Goal: Communication & Community: Answer question/provide support

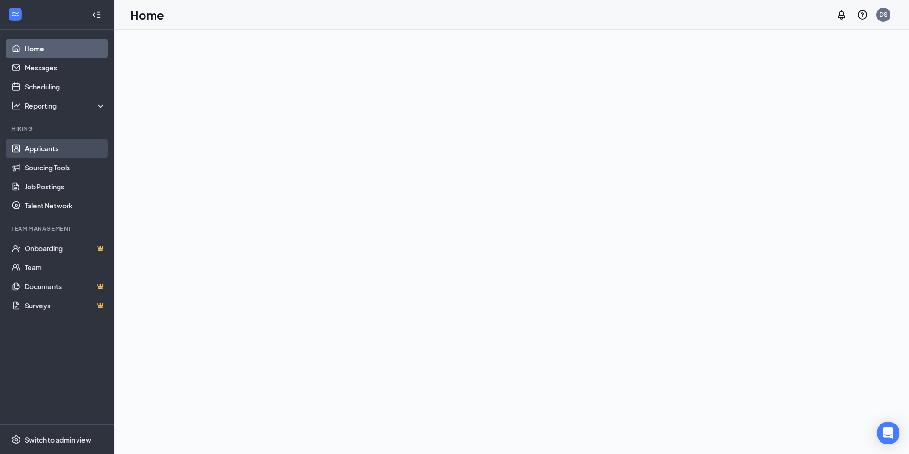
click at [49, 148] on link "Applicants" at bounding box center [65, 148] width 81 height 19
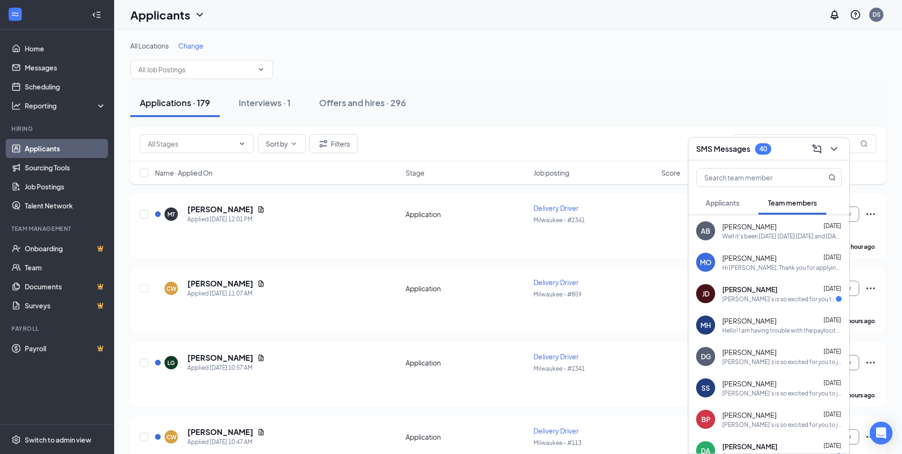
click at [754, 203] on div "Applicants Team members" at bounding box center [769, 203] width 146 height 24
click at [737, 208] on button "Applicants" at bounding box center [722, 203] width 53 height 24
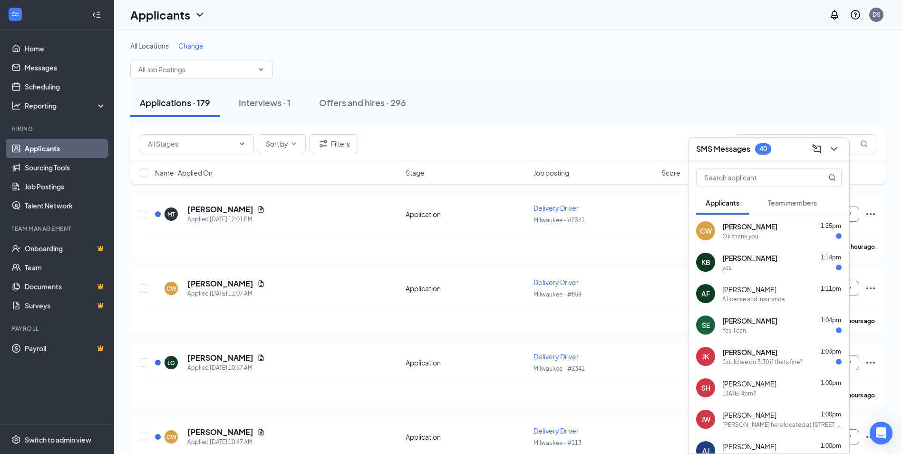
click at [782, 306] on div "AF [PERSON_NAME] 1:11pm A license and insurance" at bounding box center [769, 293] width 161 height 31
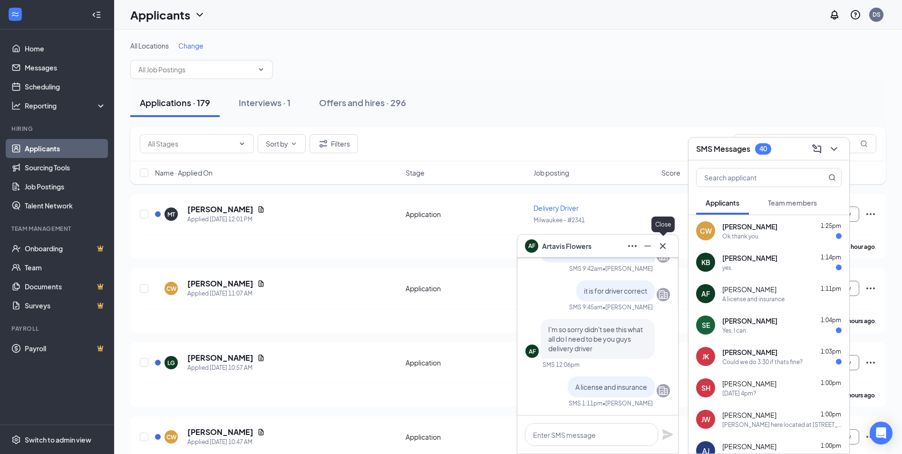
click at [667, 249] on icon "Cross" at bounding box center [662, 245] width 11 height 11
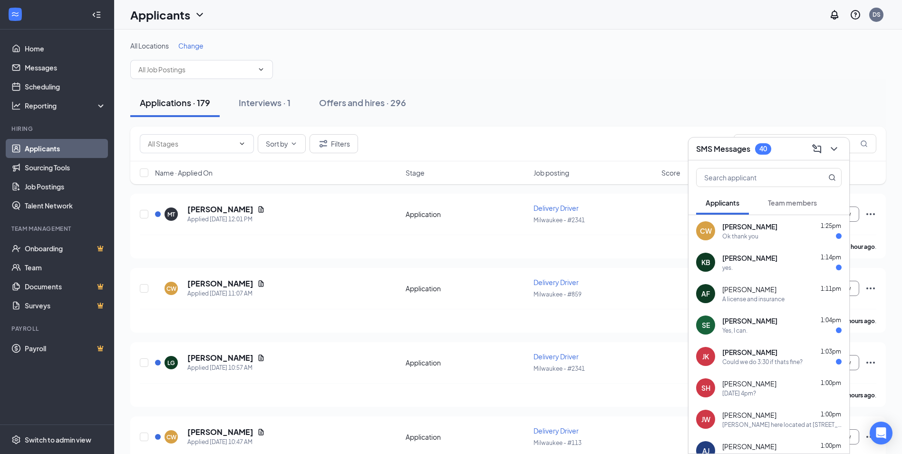
click at [843, 148] on div "SMS Messages 40" at bounding box center [769, 148] width 161 height 23
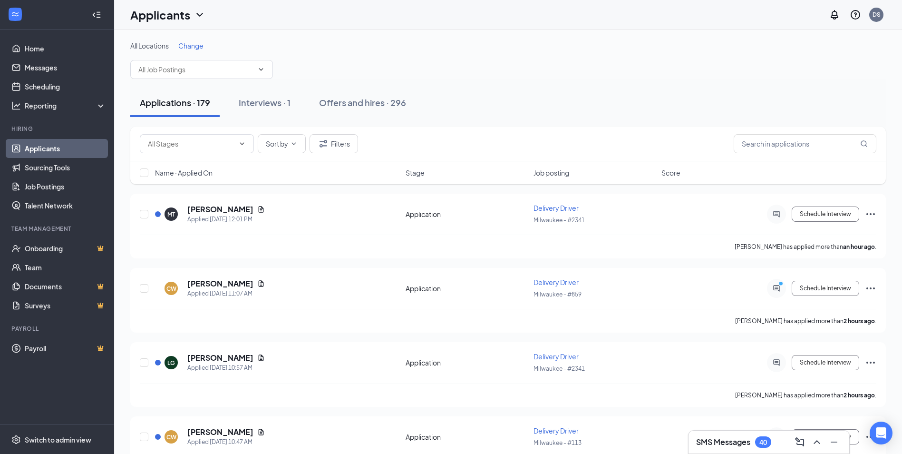
click at [192, 45] on span "Change" at bounding box center [190, 45] width 25 height 9
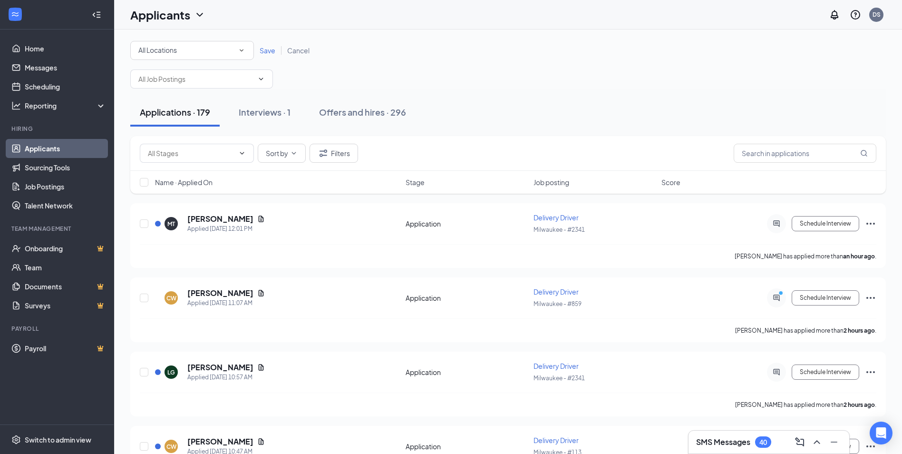
click at [236, 53] on div "All Locations" at bounding box center [191, 50] width 107 height 11
click at [162, 119] on span "Milwaukee - #113" at bounding box center [166, 122] width 56 height 9
click at [273, 56] on div "All Locations [GEOGRAPHIC_DATA] - #113 Save Cancel" at bounding box center [508, 50] width 756 height 19
click at [267, 53] on span "Save" at bounding box center [268, 50] width 16 height 9
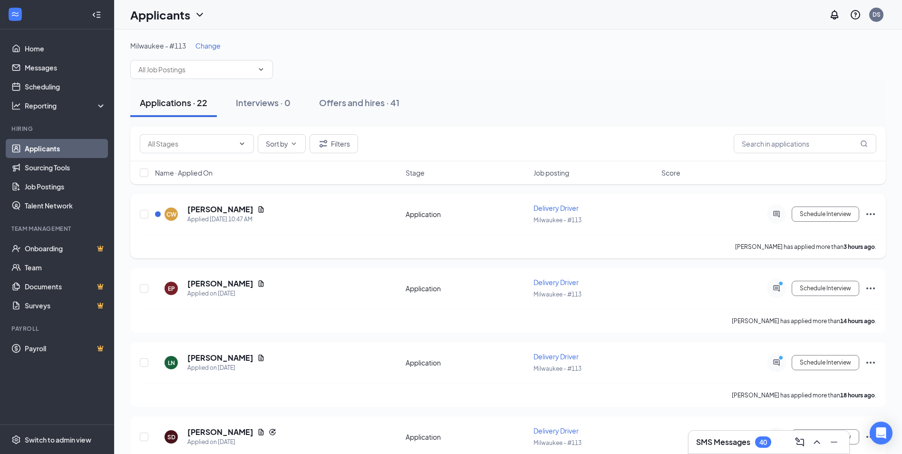
click at [782, 219] on div at bounding box center [776, 214] width 19 height 19
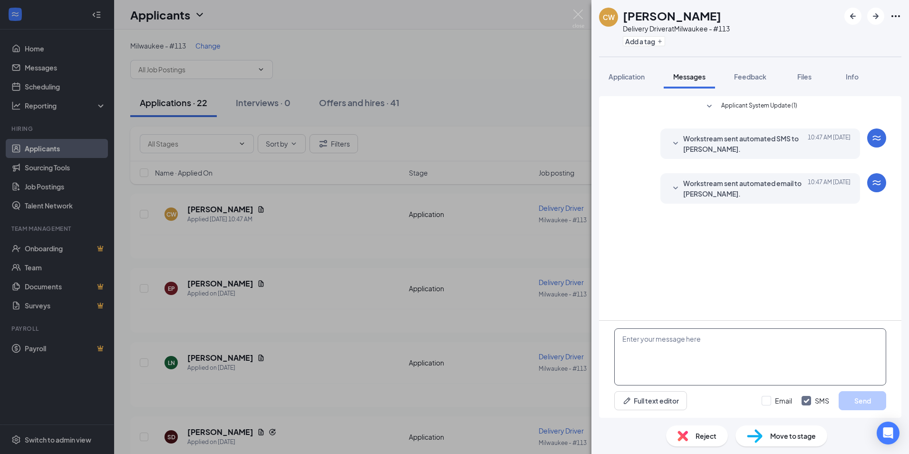
paste textarea "Just reviewing your application to [PERSON_NAME]'s. Are you available [DATE] at…"
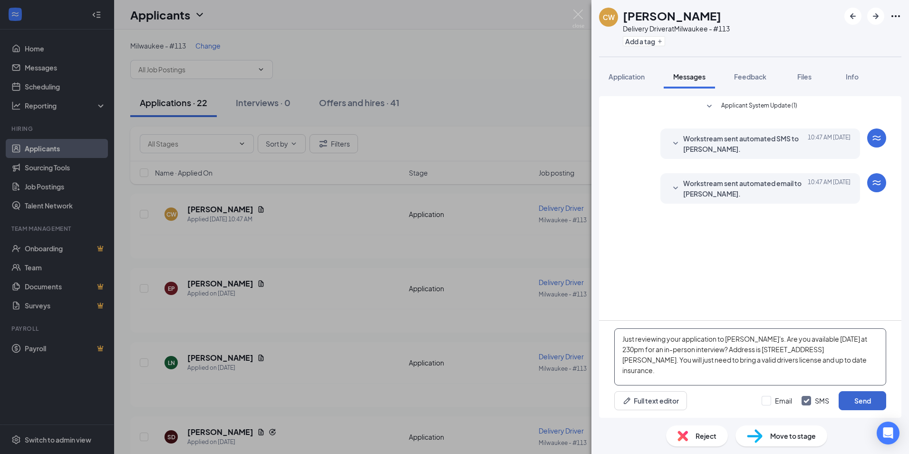
type textarea "Just reviewing your application to [PERSON_NAME]'s. Are you available [DATE] at…"
click at [865, 395] on button "Send" at bounding box center [863, 400] width 48 height 19
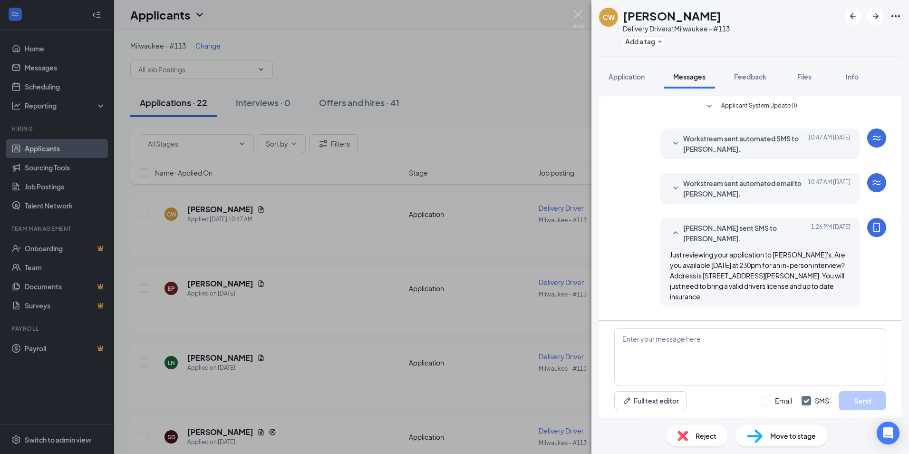
click at [586, 20] on div "CW [PERSON_NAME] Delivery Driver at [GEOGRAPHIC_DATA] - #113 Add a tag Applicat…" at bounding box center [454, 227] width 909 height 454
click at [581, 20] on img at bounding box center [579, 19] width 12 height 19
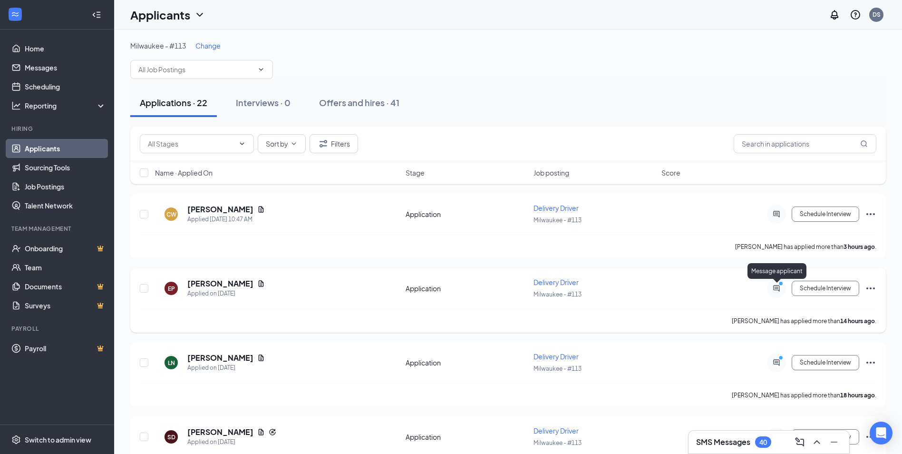
click at [772, 289] on icon "ActiveChat" at bounding box center [776, 288] width 11 height 8
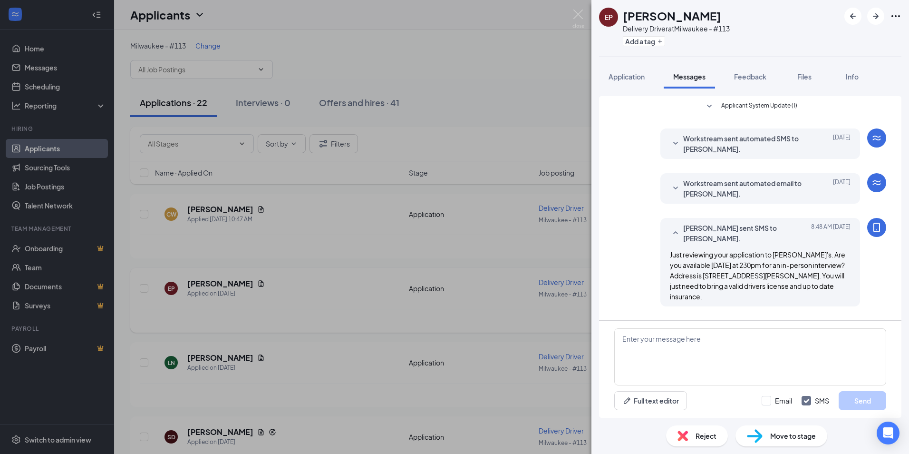
scroll to position [38, 0]
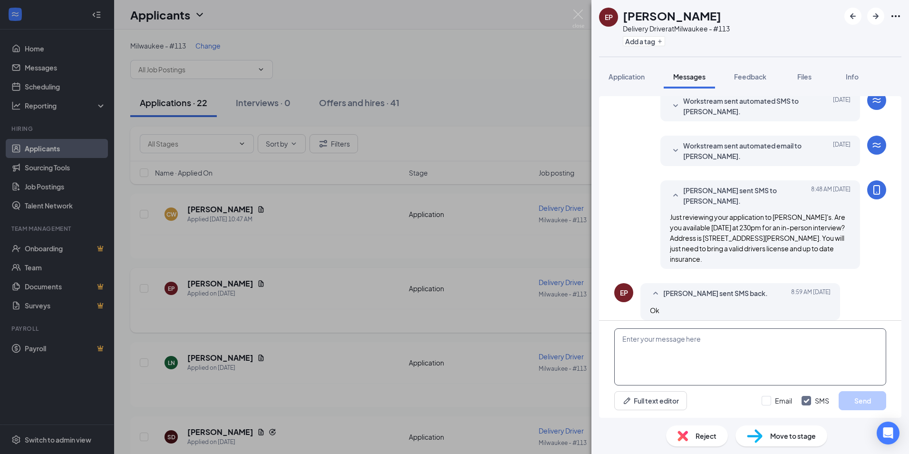
click at [707, 350] on textarea at bounding box center [751, 356] width 272 height 57
type textarea "sounds great we will see you then"
click at [866, 409] on button "Send" at bounding box center [863, 400] width 48 height 19
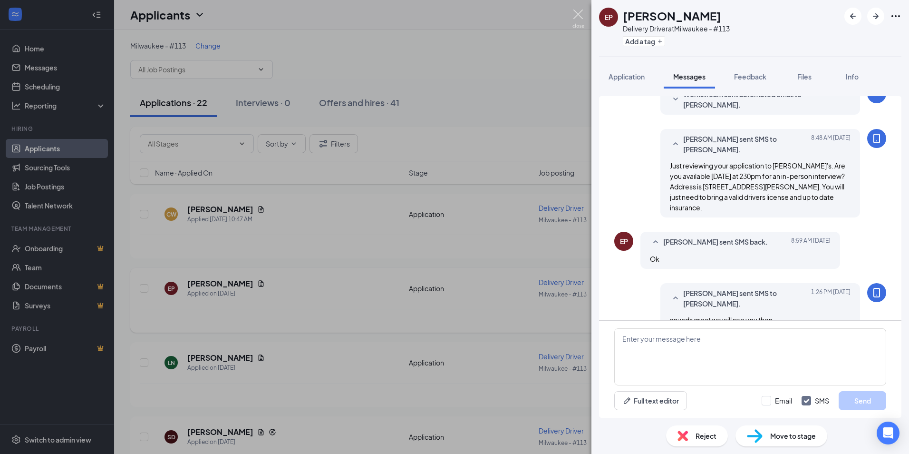
drag, startPoint x: 579, startPoint y: 15, endPoint x: 565, endPoint y: 50, distance: 38.2
click at [580, 15] on img at bounding box center [579, 19] width 12 height 19
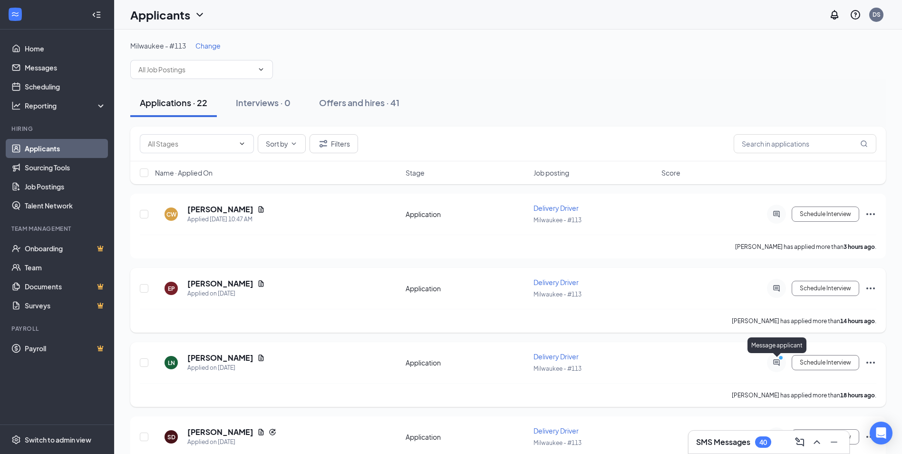
click at [782, 363] on icon "ActiveChat" at bounding box center [776, 363] width 11 height 8
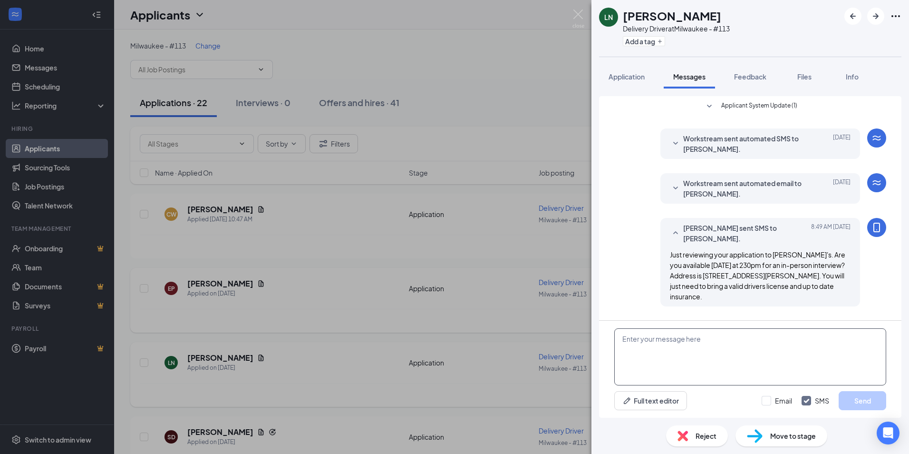
scroll to position [38, 0]
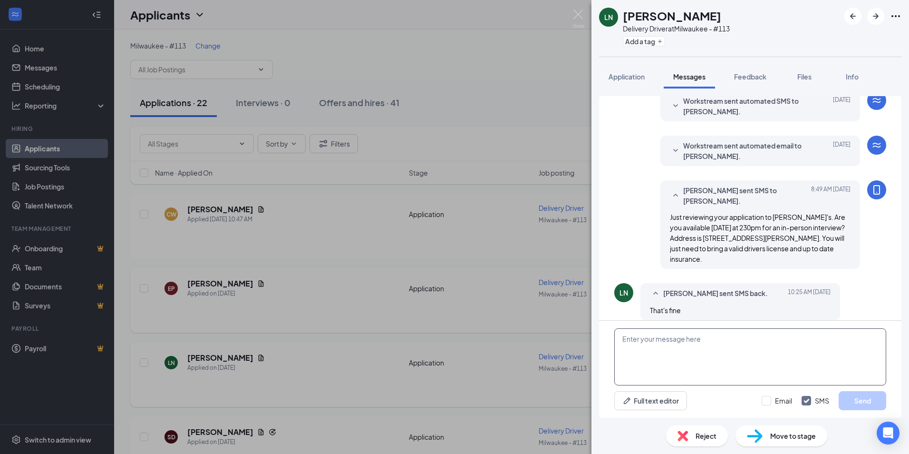
click at [668, 343] on textarea at bounding box center [751, 356] width 272 height 57
type textarea "sounds good looking forward to meeting you"
click at [877, 413] on div "sounds good looking forward to meeting you Full text editor Email SMS Send" at bounding box center [750, 369] width 303 height 97
click at [877, 403] on button "Send" at bounding box center [863, 400] width 48 height 19
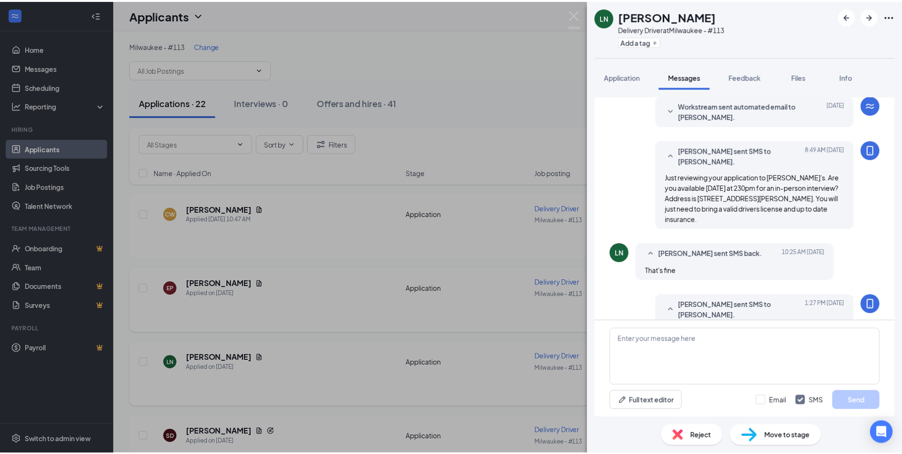
scroll to position [89, 0]
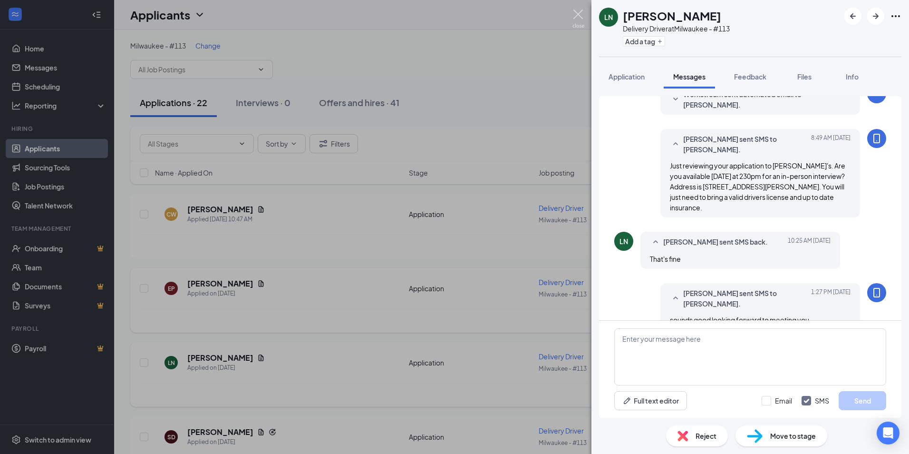
drag, startPoint x: 579, startPoint y: 13, endPoint x: 575, endPoint y: 21, distance: 8.9
click at [579, 14] on img at bounding box center [579, 19] width 12 height 19
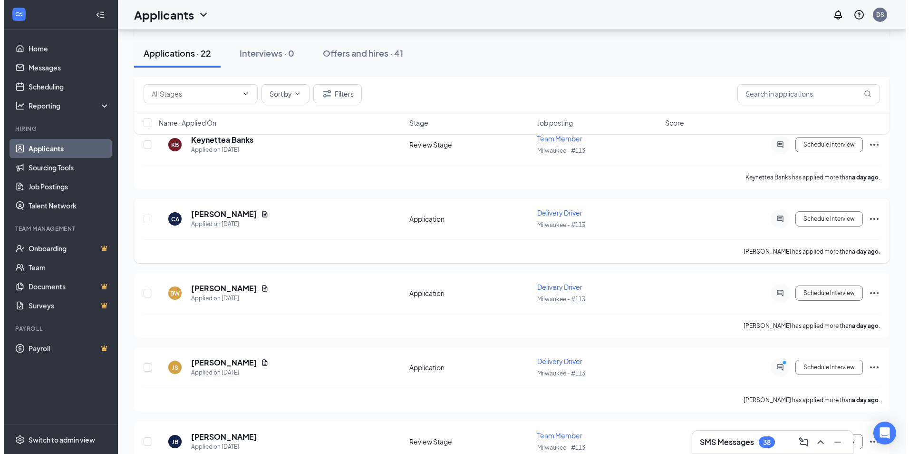
scroll to position [381, 0]
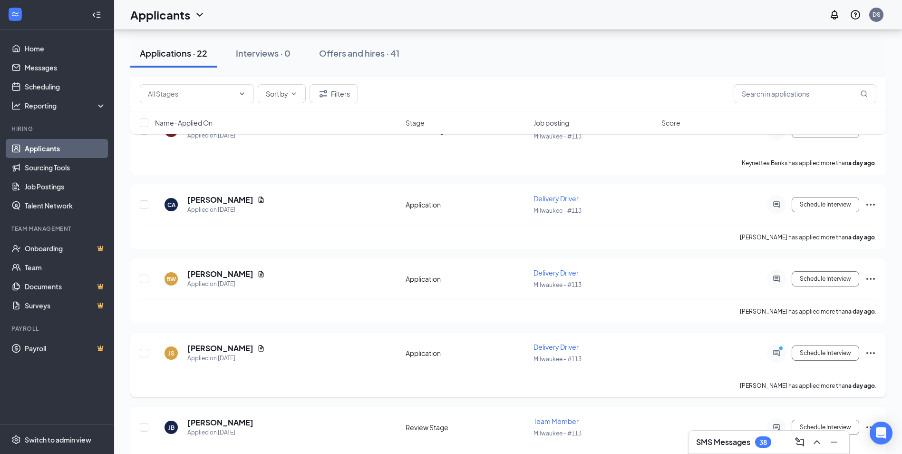
click at [777, 352] on icon "PrimaryDot" at bounding box center [782, 349] width 11 height 8
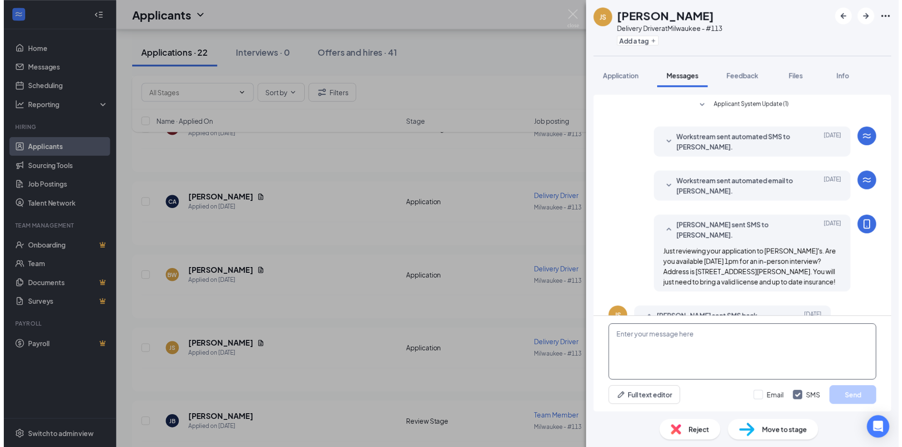
scroll to position [243, 0]
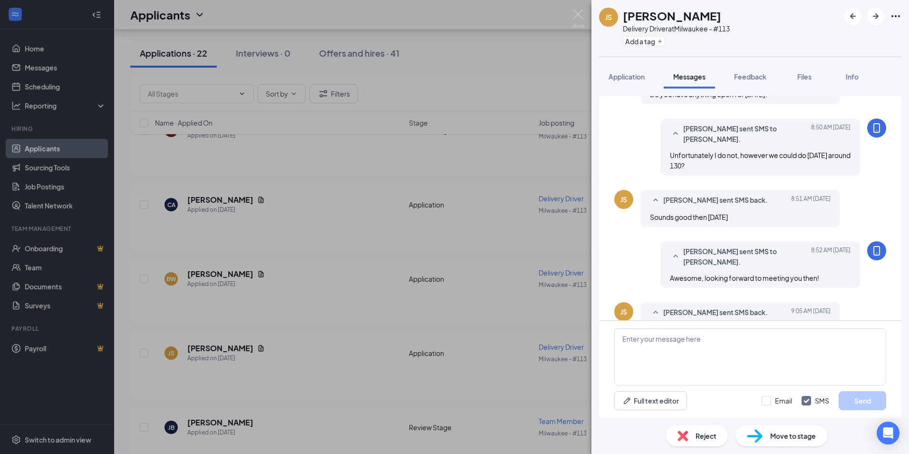
click at [535, 241] on div "JS [PERSON_NAME] Delivery Driver at [GEOGRAPHIC_DATA] - #113 Add a tag Applicat…" at bounding box center [454, 227] width 909 height 454
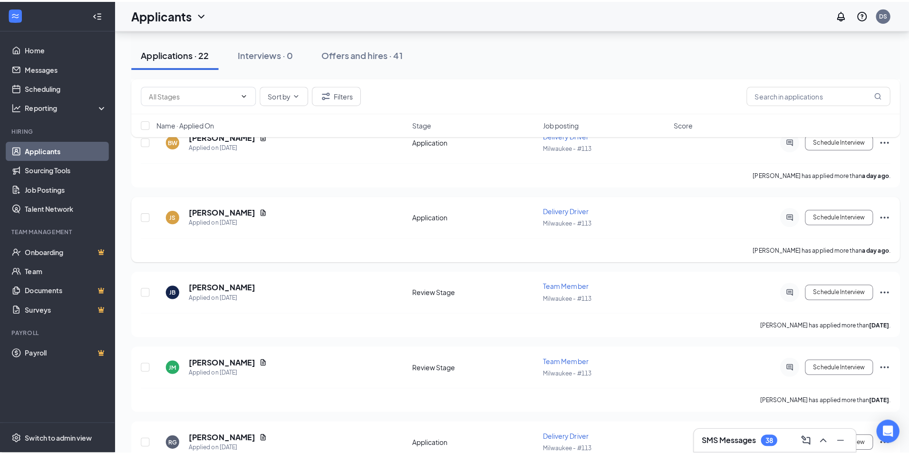
scroll to position [424, 0]
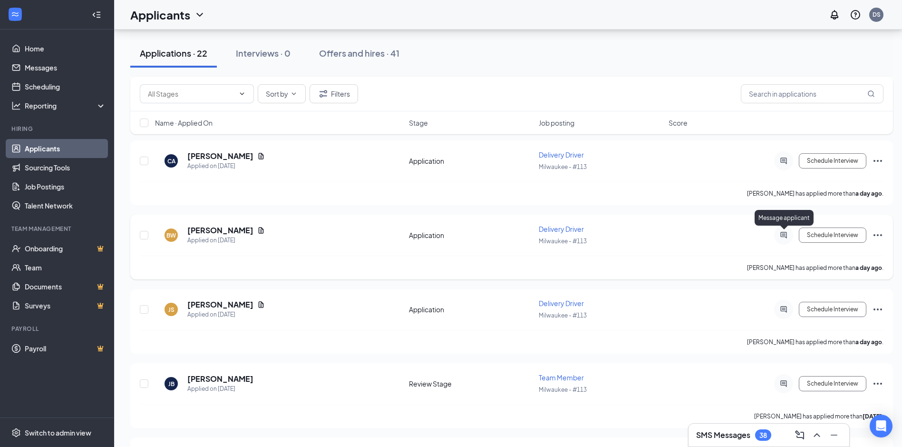
click at [786, 237] on icon "ActiveChat" at bounding box center [784, 235] width 6 height 6
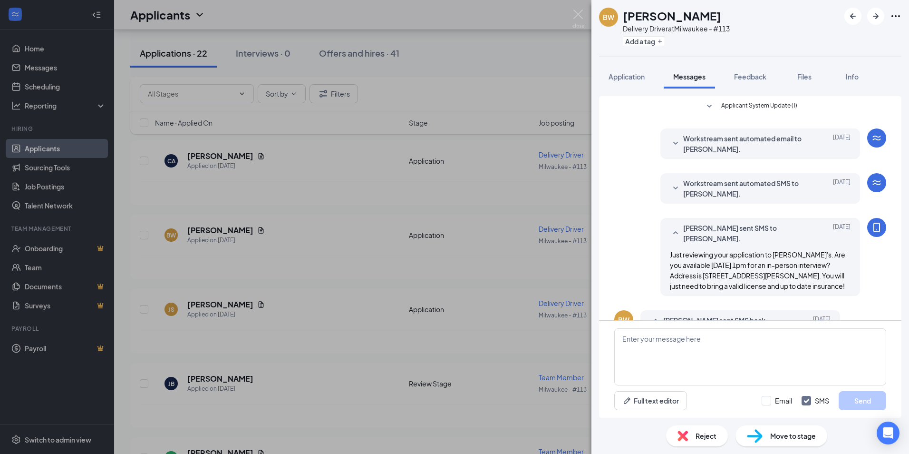
scroll to position [108, 0]
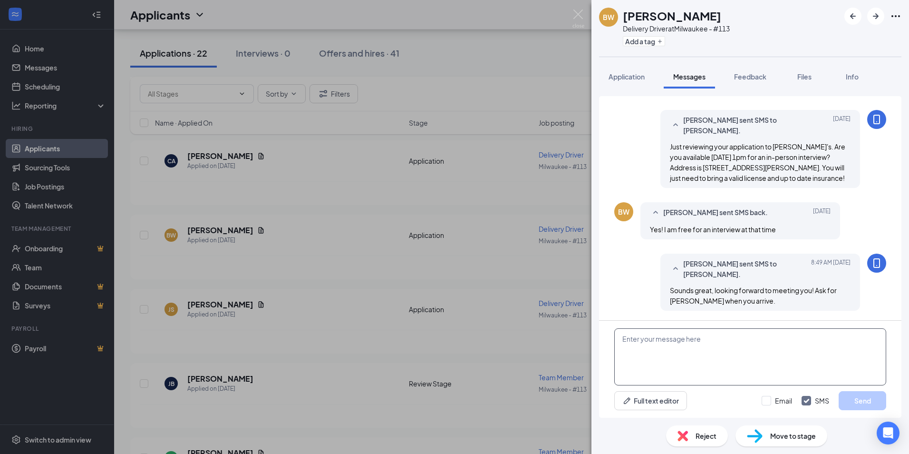
click at [733, 380] on textarea at bounding box center [751, 356] width 272 height 57
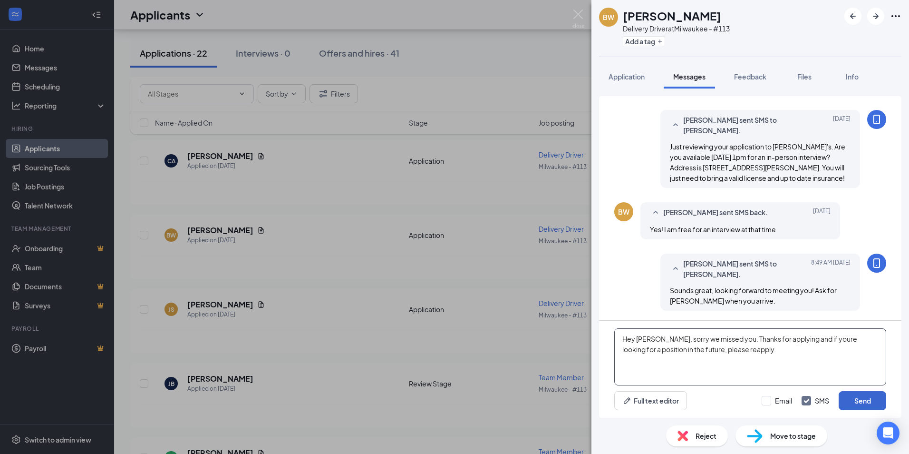
type textarea "Hey [PERSON_NAME], sorry we missed you. Thanks for applying and if youre lookin…"
click at [869, 400] on button "Send" at bounding box center [863, 400] width 48 height 19
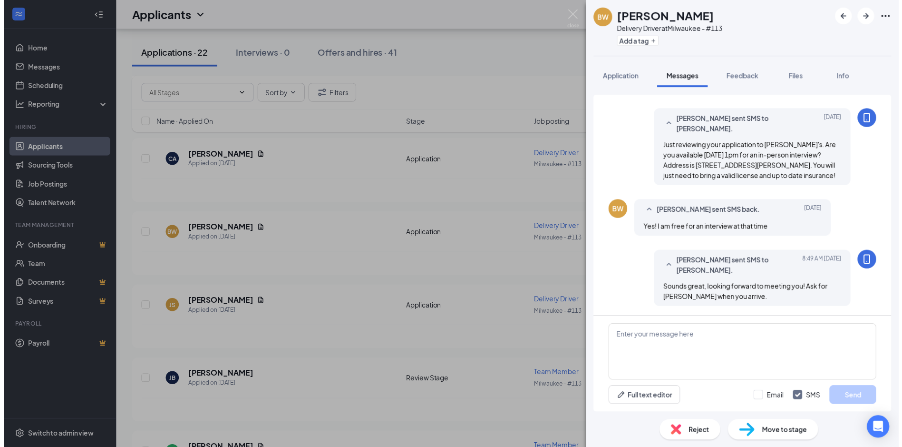
scroll to position [179, 0]
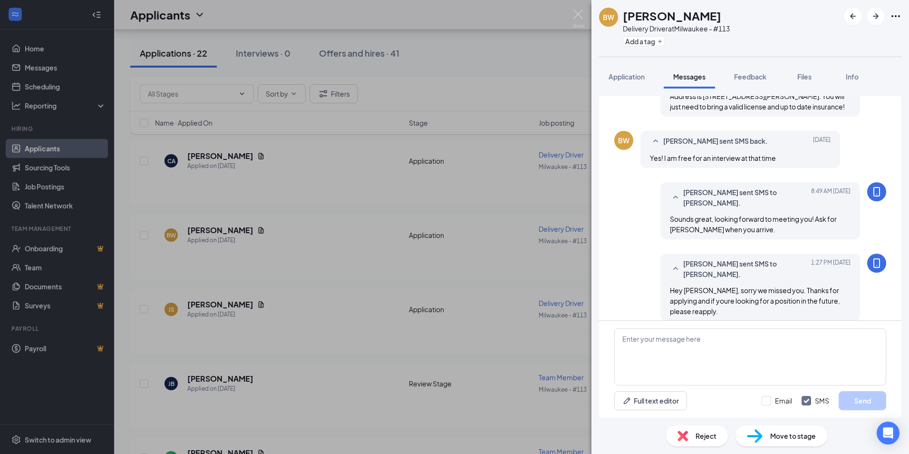
click at [712, 443] on div "Reject" at bounding box center [697, 435] width 62 height 21
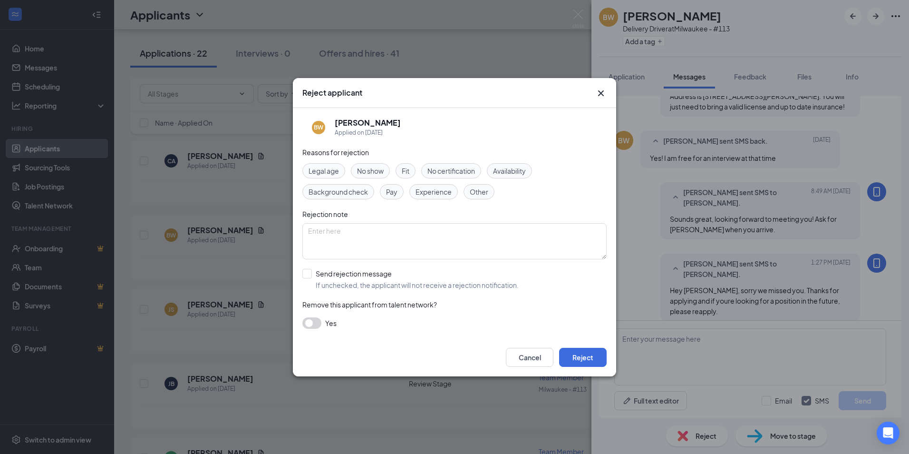
click at [367, 173] on span "No show" at bounding box center [370, 171] width 27 height 10
click at [563, 360] on button "Reject" at bounding box center [583, 357] width 48 height 19
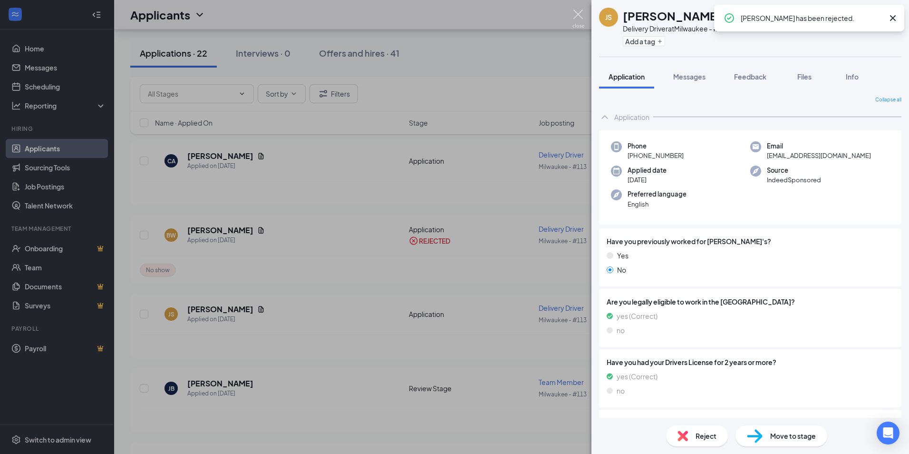
drag, startPoint x: 574, startPoint y: 17, endPoint x: 574, endPoint y: 21, distance: 4.8
click at [574, 16] on img at bounding box center [579, 19] width 12 height 19
